Goal: Communication & Community: Answer question/provide support

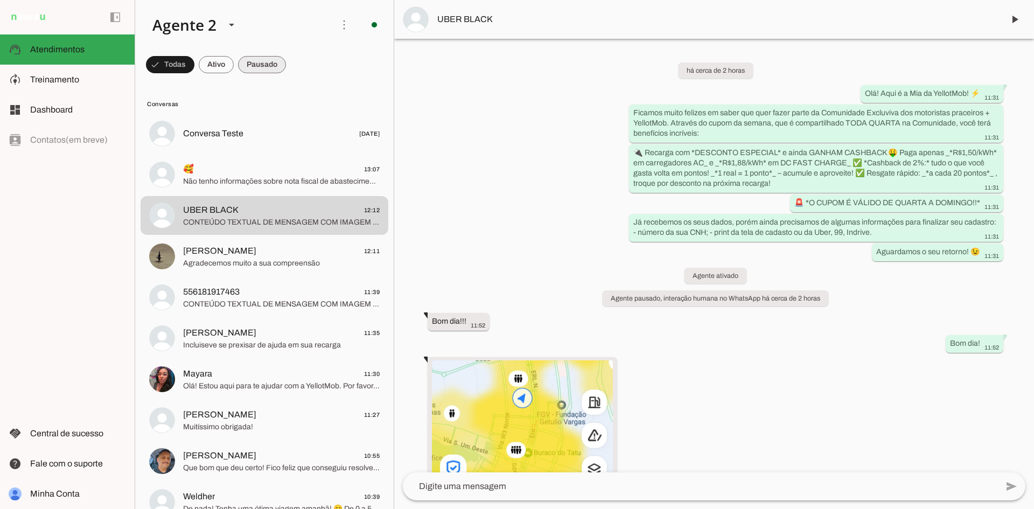
click at [258, 71] on span at bounding box center [262, 65] width 48 height 26
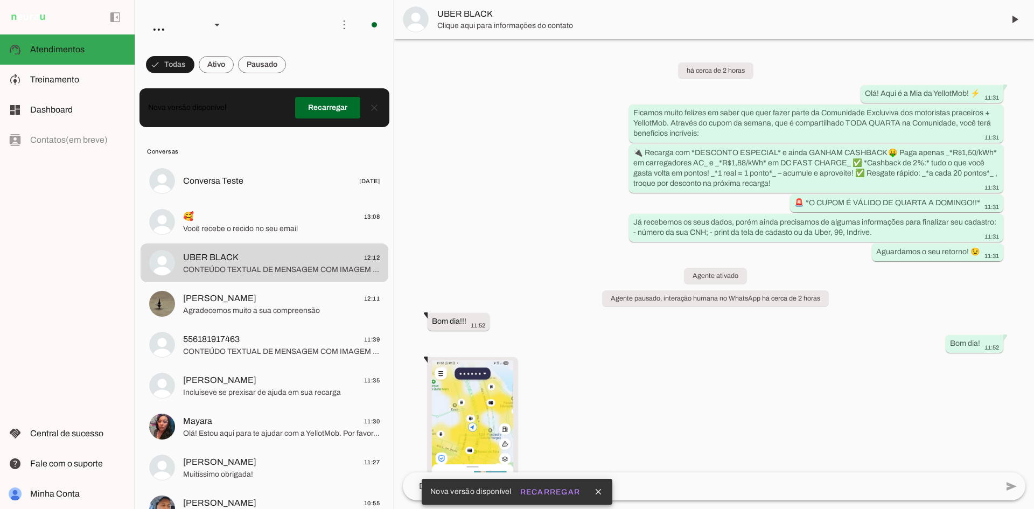
scroll to position [709, 0]
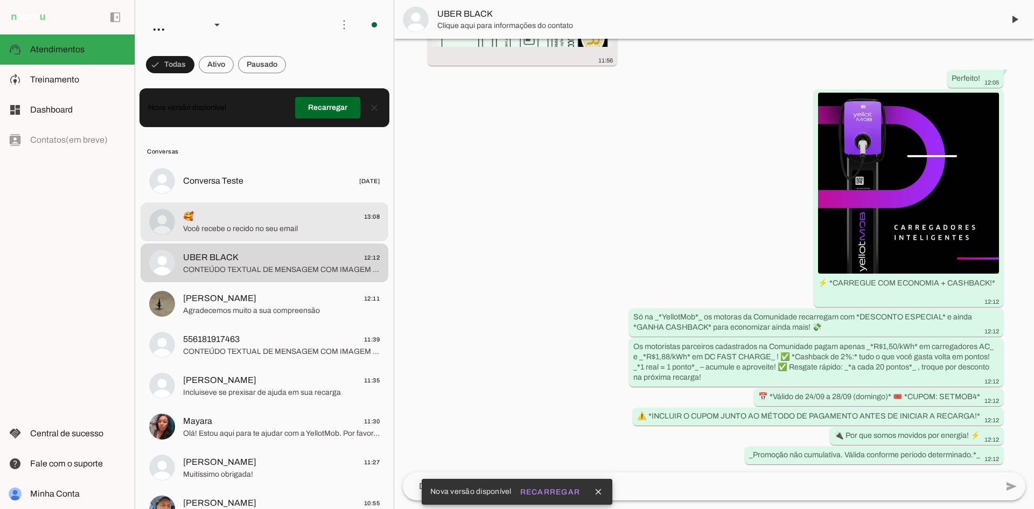
click at [209, 213] on span "🥰 13:08" at bounding box center [281, 216] width 197 height 13
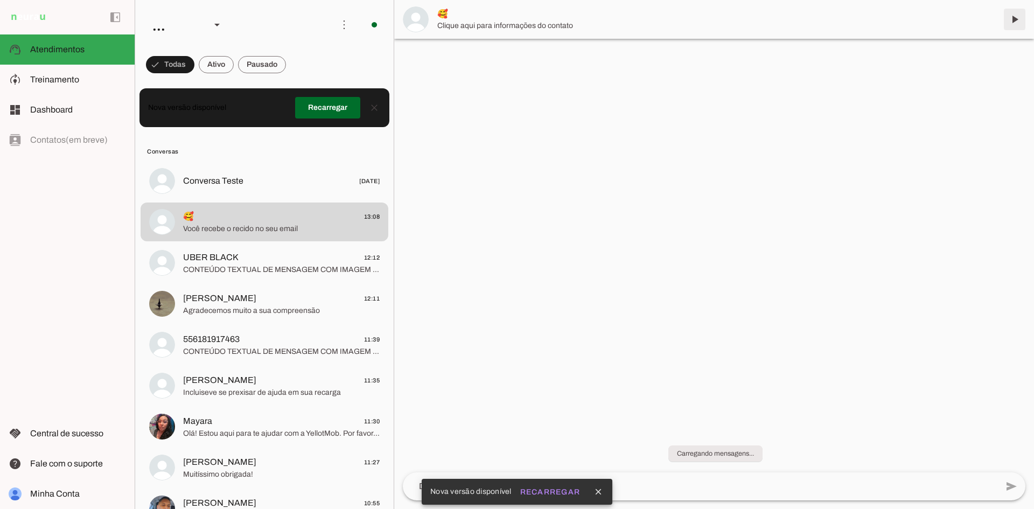
click at [1014, 16] on span at bounding box center [1015, 19] width 26 height 26
